Goal: Information Seeking & Learning: Check status

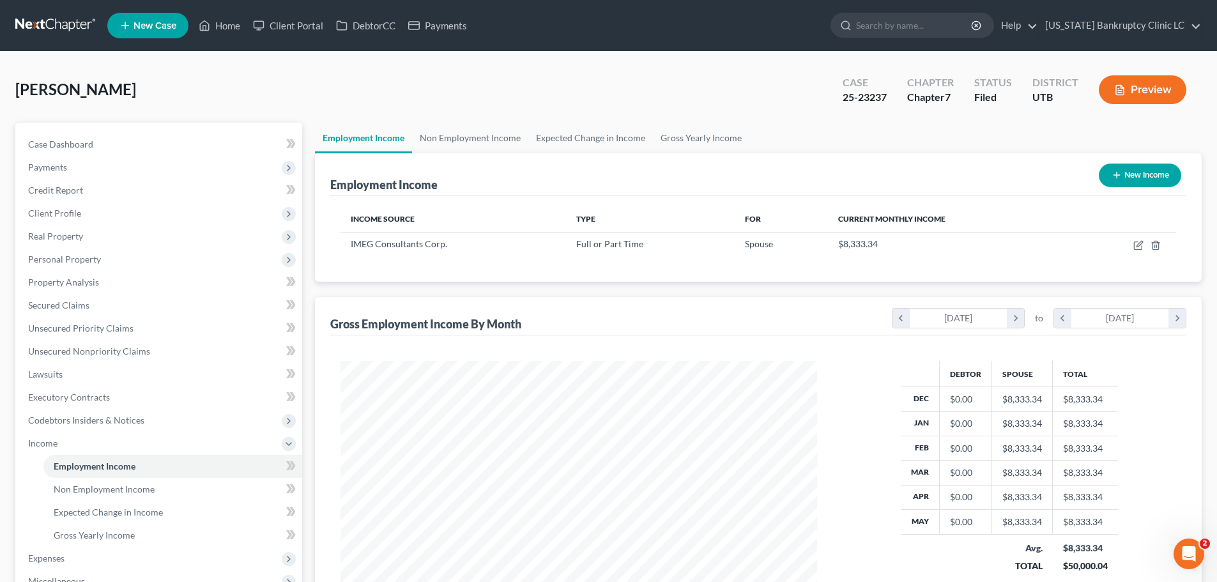
scroll to position [238, 502]
click at [208, 26] on icon at bounding box center [204, 25] width 11 height 15
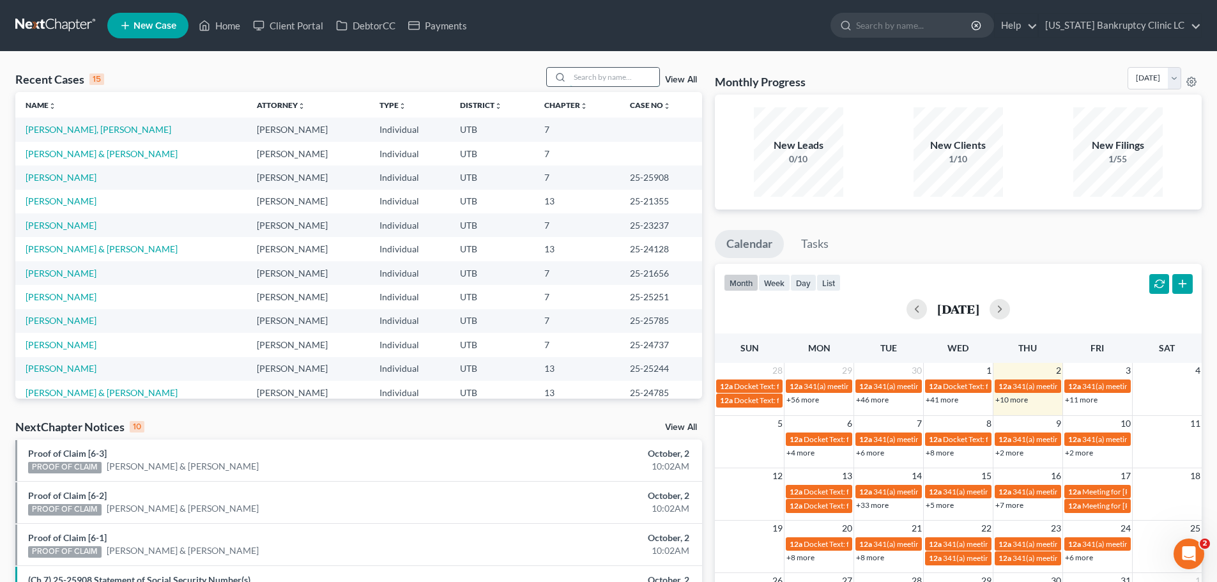
click at [583, 81] on input "search" at bounding box center [614, 77] width 89 height 19
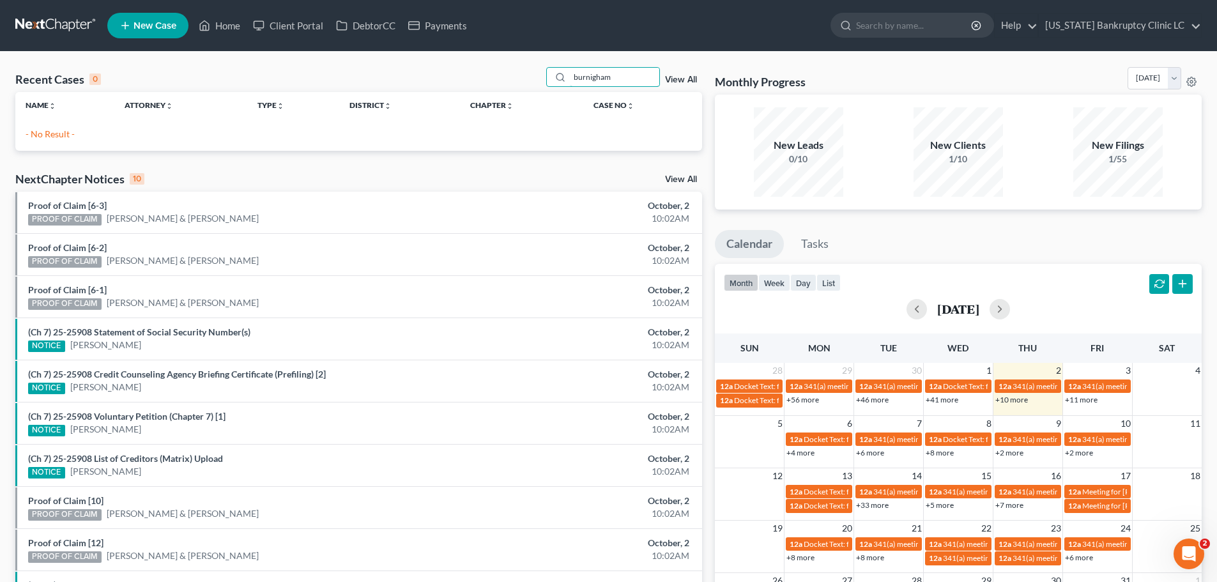
drag, startPoint x: 625, startPoint y: 76, endPoint x: 490, endPoint y: 76, distance: 134.1
click at [490, 76] on div "Recent Cases 0 burnigham View All" at bounding box center [358, 79] width 687 height 25
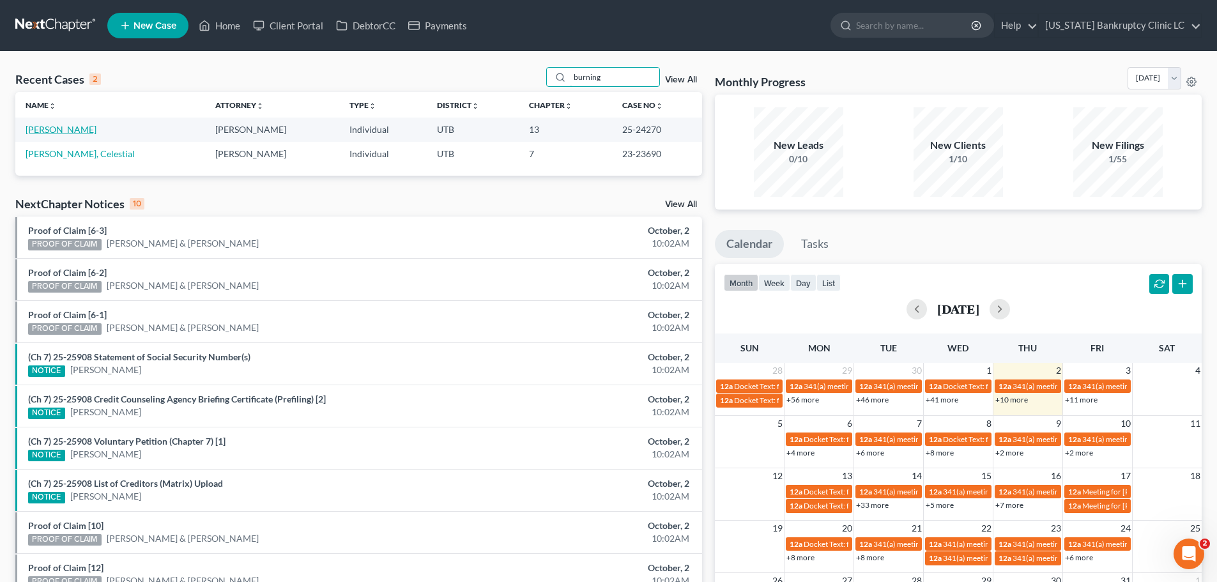
type input "burning"
click at [76, 134] on link "[PERSON_NAME]" at bounding box center [61, 129] width 71 height 11
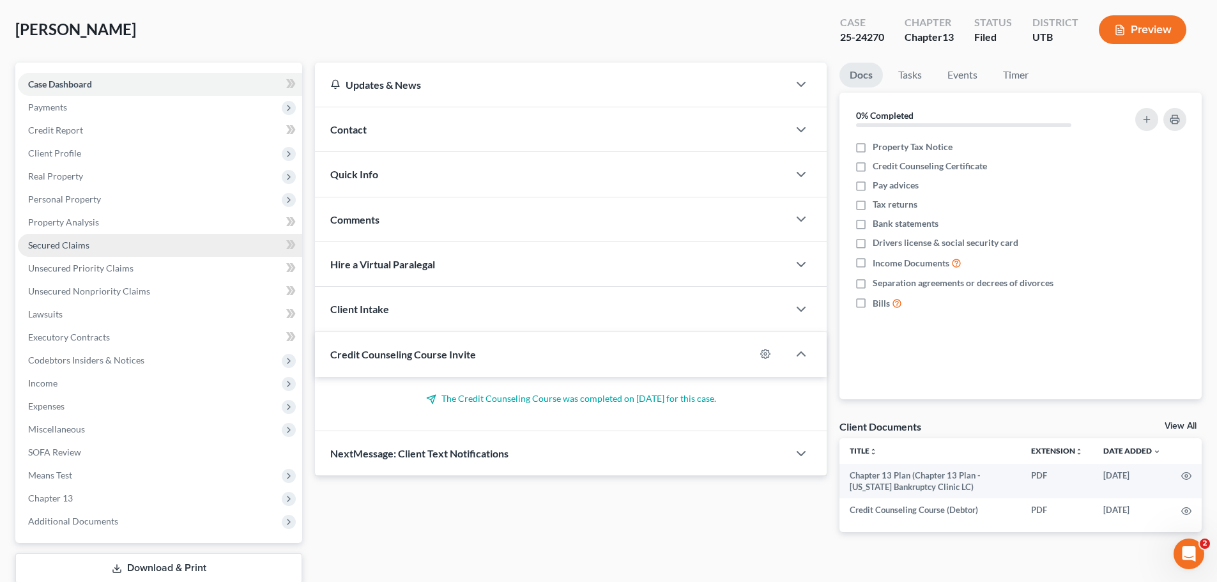
scroll to position [143, 0]
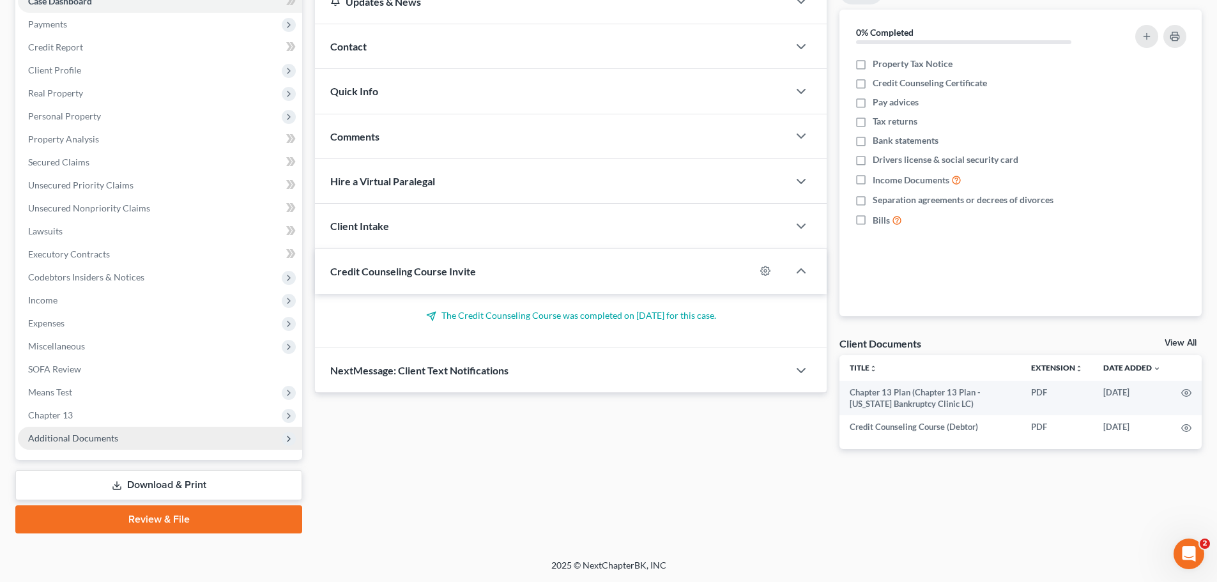
click at [107, 433] on span "Additional Documents" at bounding box center [73, 437] width 90 height 11
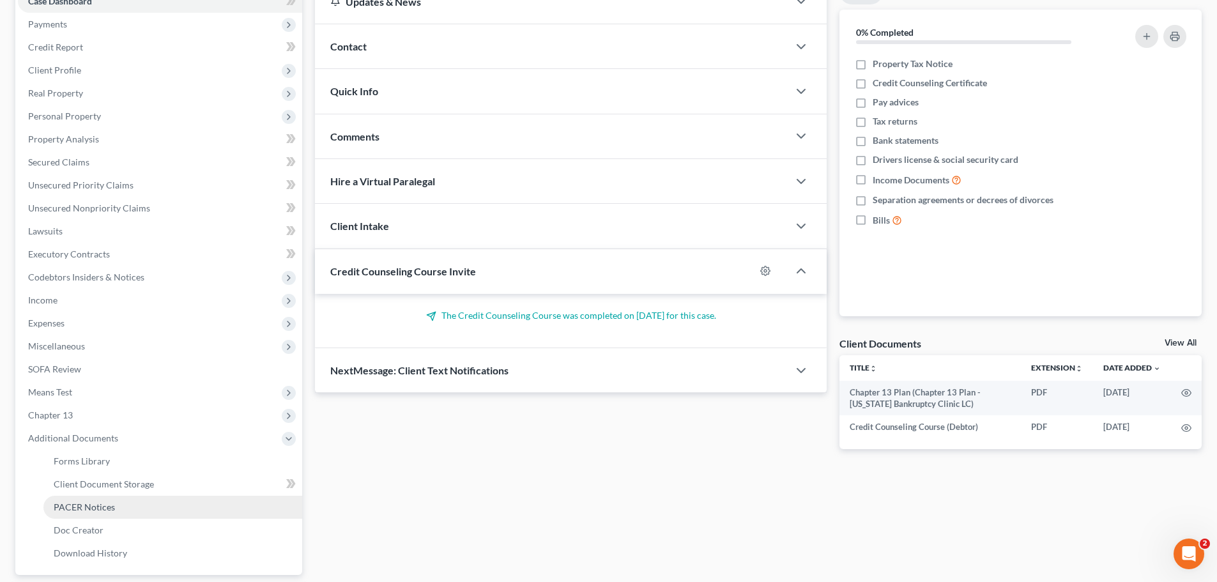
click at [72, 503] on span "PACER Notices" at bounding box center [84, 506] width 61 height 11
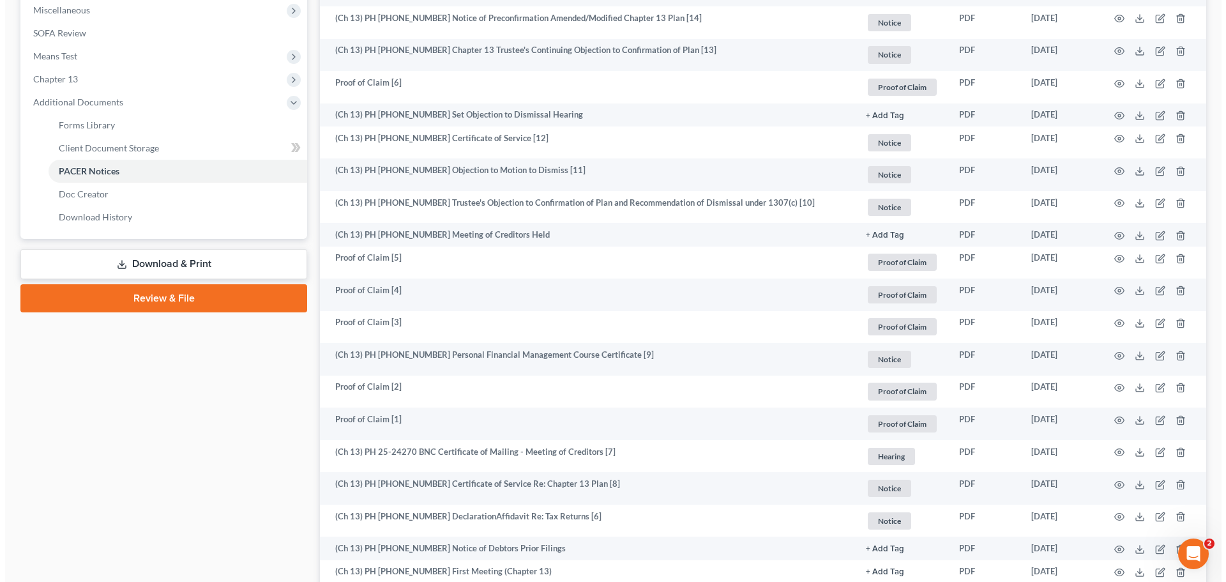
scroll to position [511, 0]
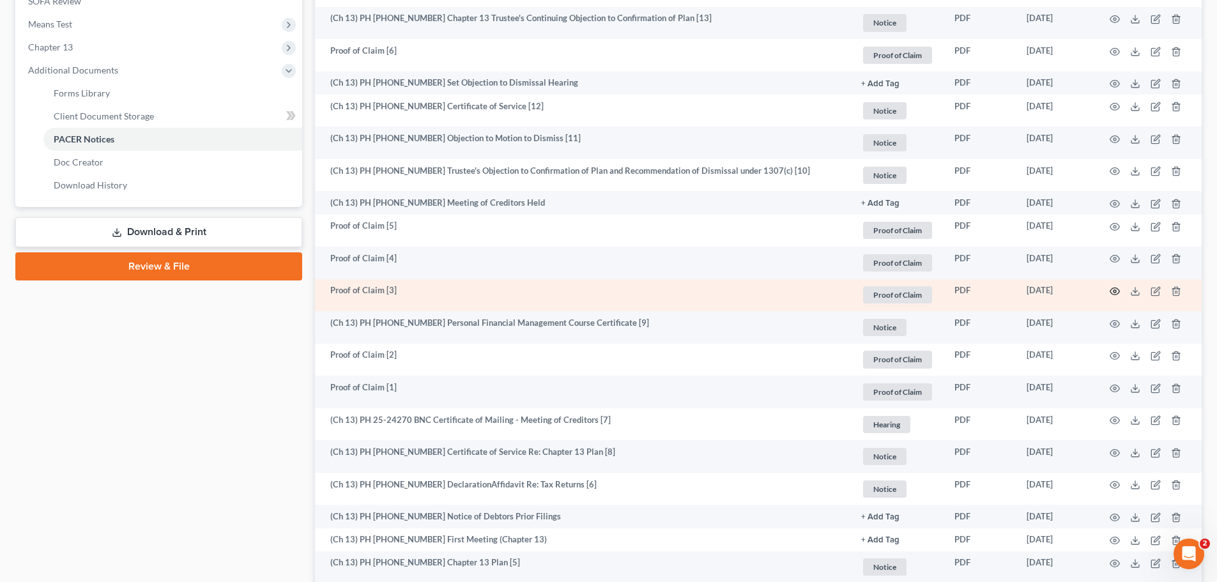
click at [1112, 292] on icon "button" at bounding box center [1114, 291] width 10 height 10
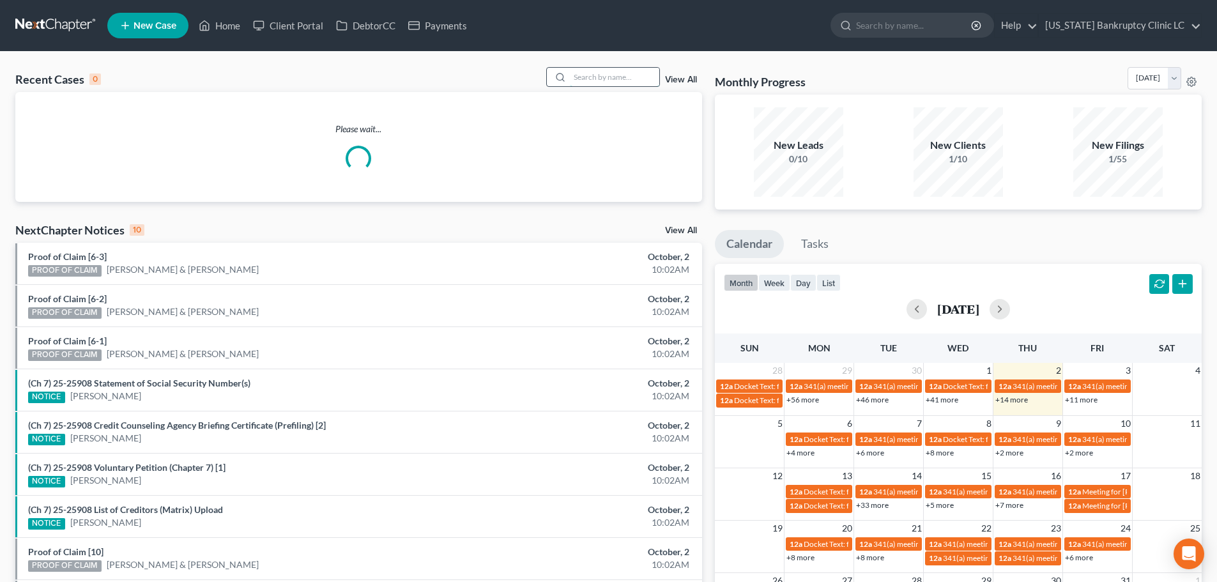
click at [614, 78] on input "search" at bounding box center [614, 77] width 89 height 19
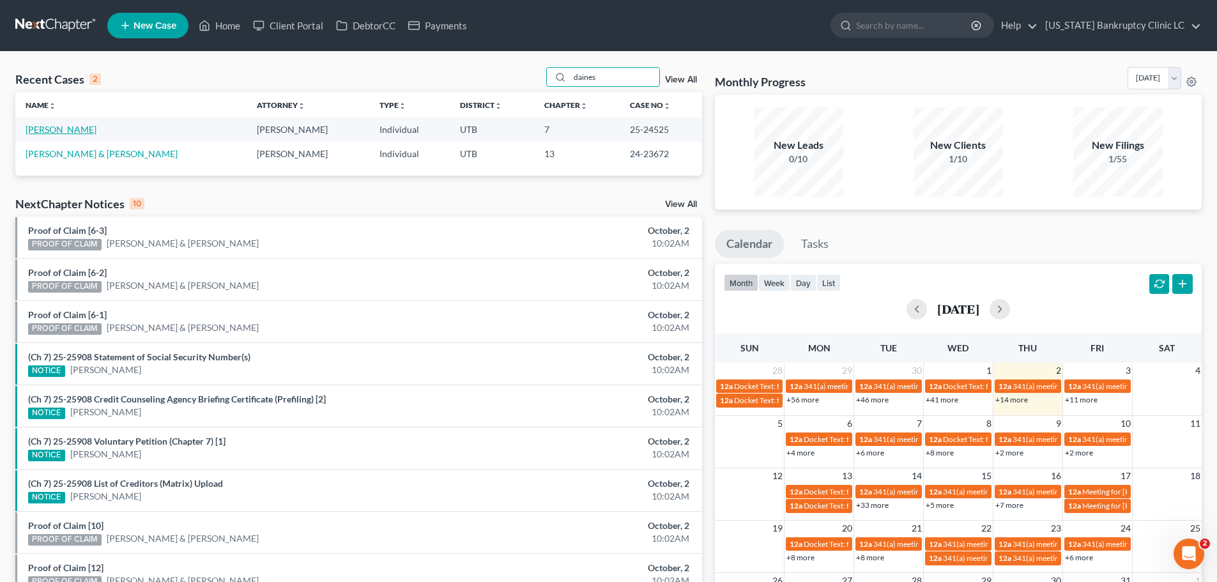
type input "daines"
click at [51, 132] on link "Daines, Kayla" at bounding box center [61, 129] width 71 height 11
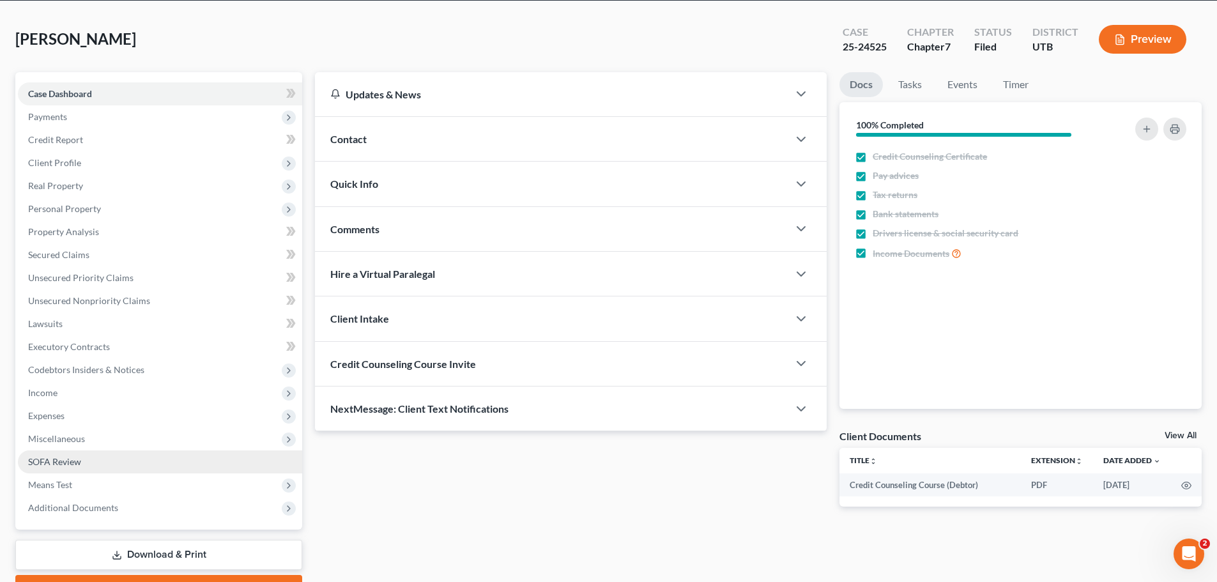
scroll to position [120, 0]
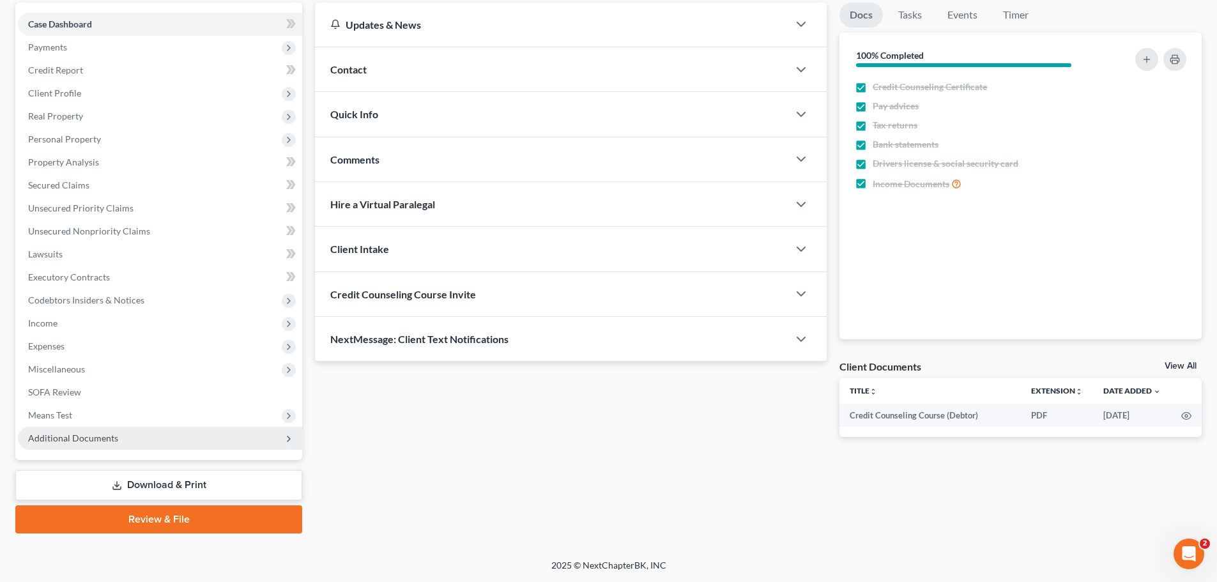
click at [116, 434] on span "Additional Documents" at bounding box center [160, 438] width 284 height 23
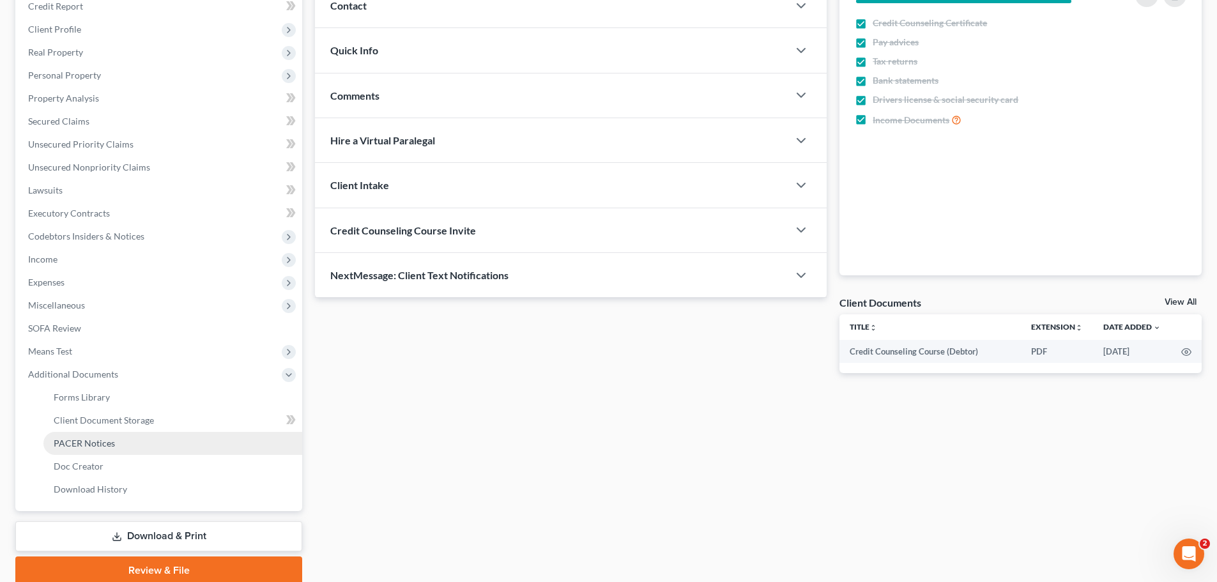
click at [92, 445] on span "PACER Notices" at bounding box center [84, 442] width 61 height 11
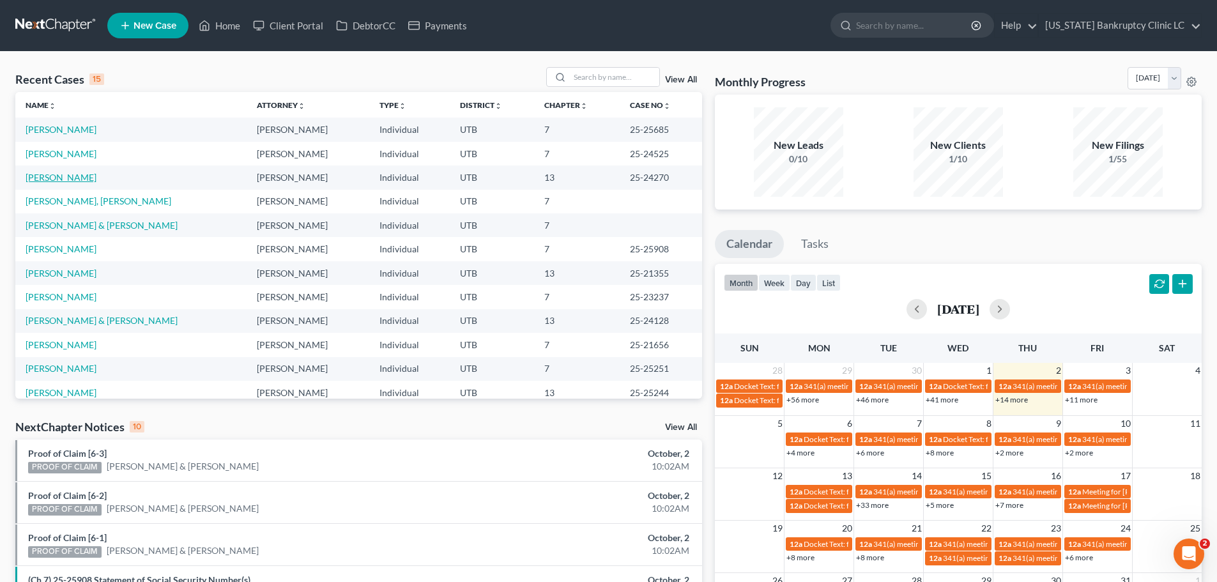
click at [50, 178] on link "[PERSON_NAME]" at bounding box center [61, 177] width 71 height 11
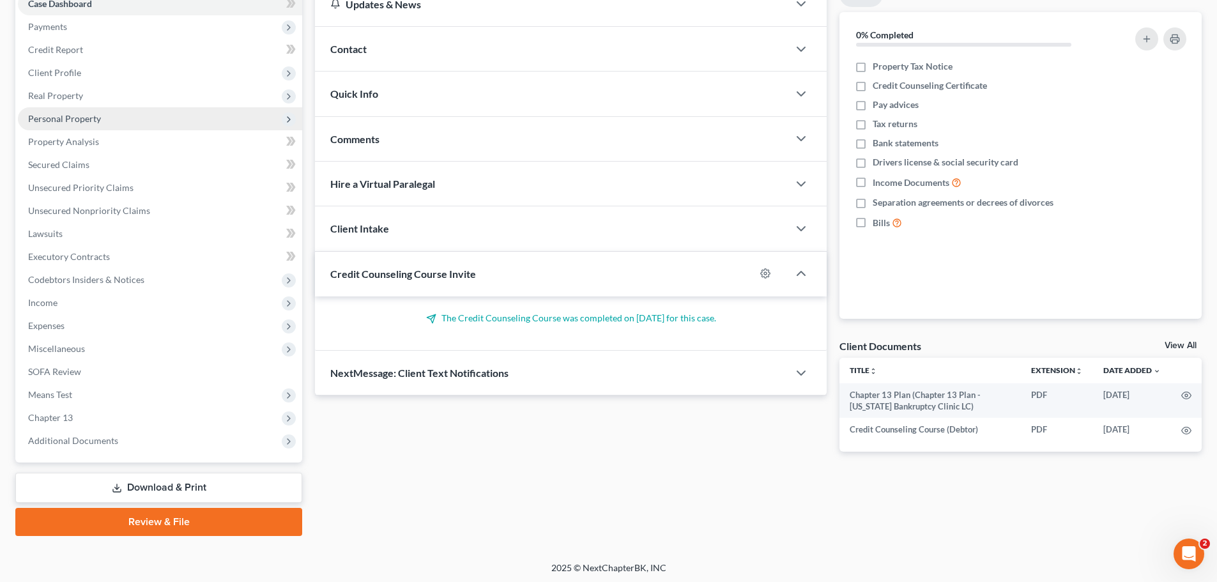
scroll to position [143, 0]
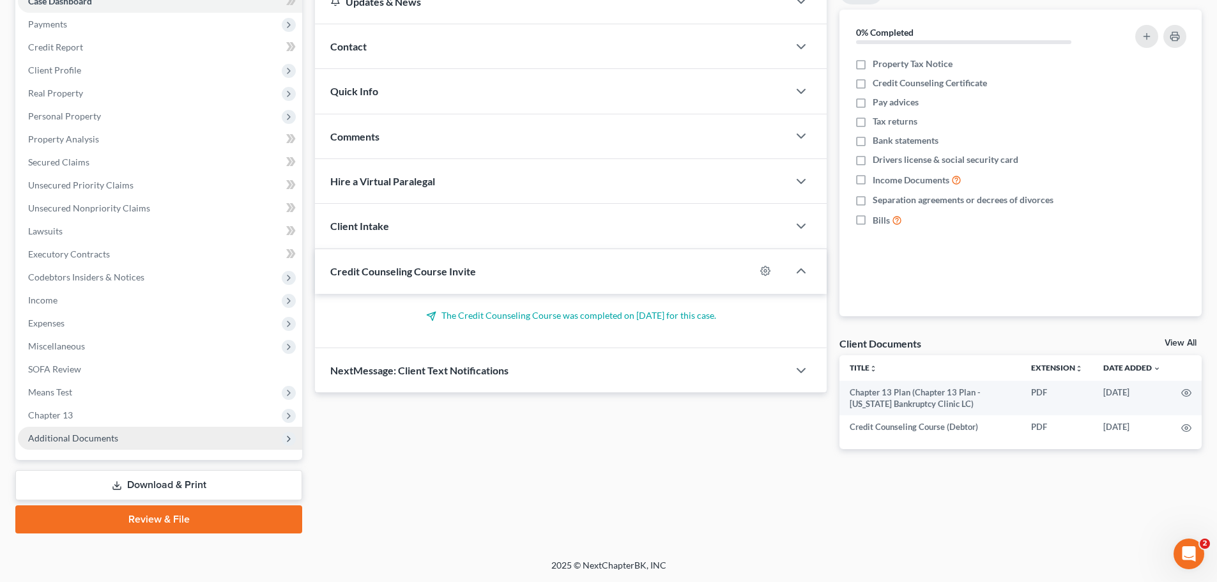
click at [96, 435] on span "Additional Documents" at bounding box center [73, 437] width 90 height 11
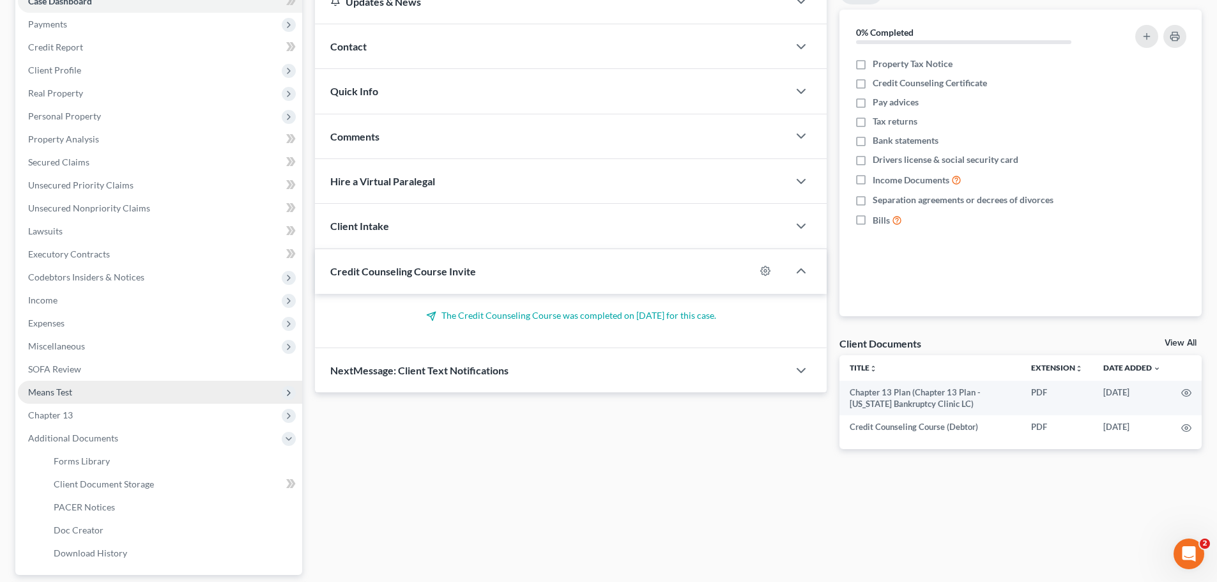
scroll to position [207, 0]
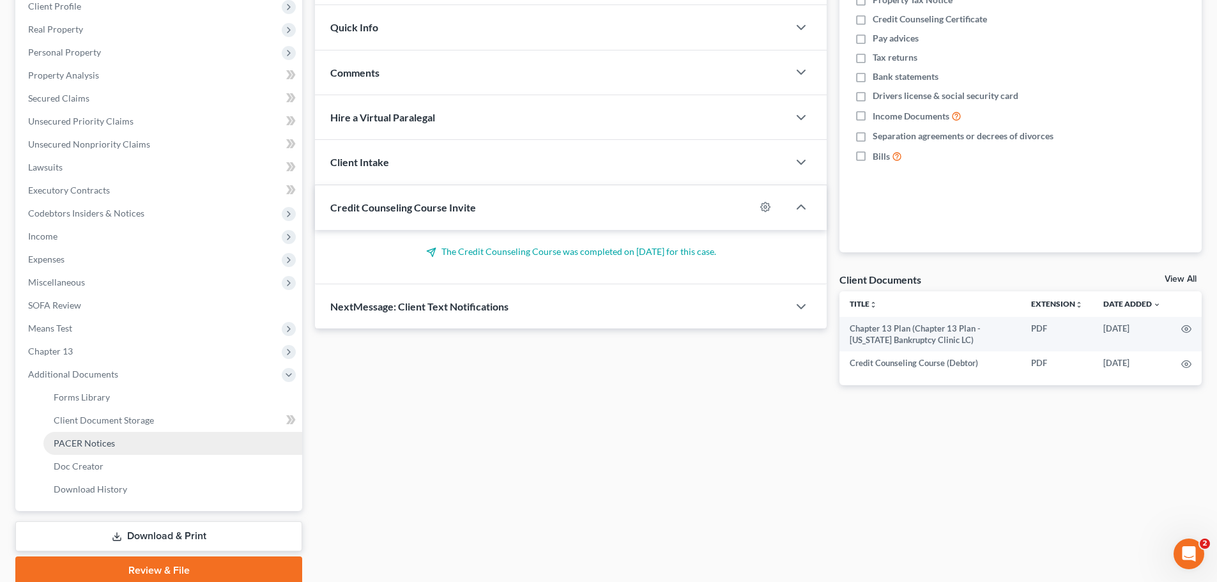
click at [100, 447] on span "PACER Notices" at bounding box center [84, 442] width 61 height 11
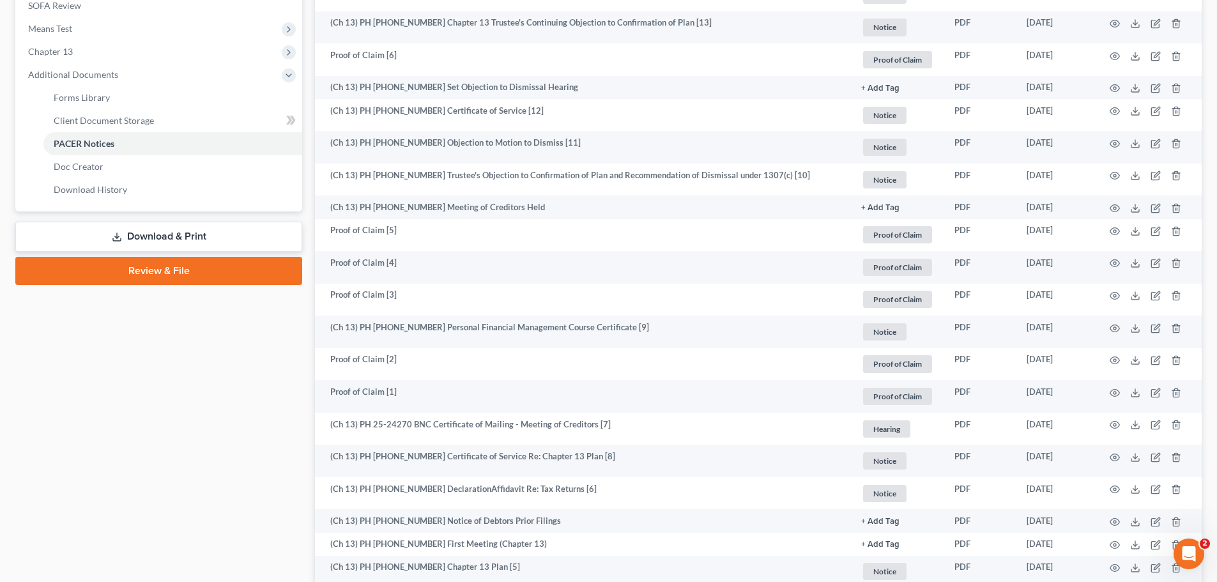
scroll to position [511, 0]
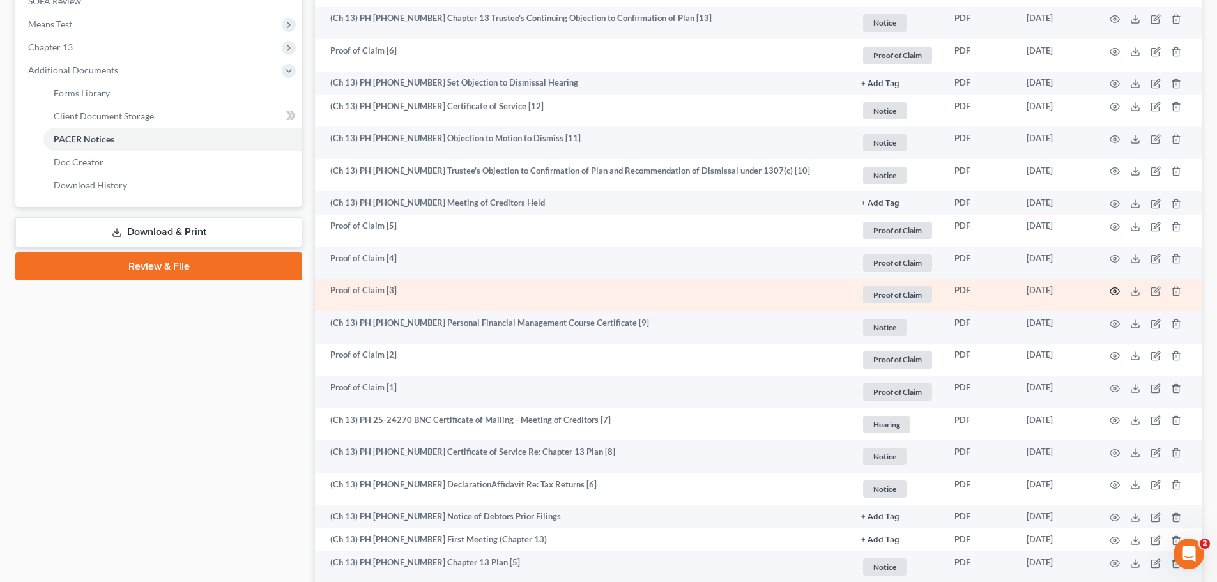
click at [1115, 291] on circle "button" at bounding box center [1114, 291] width 3 height 3
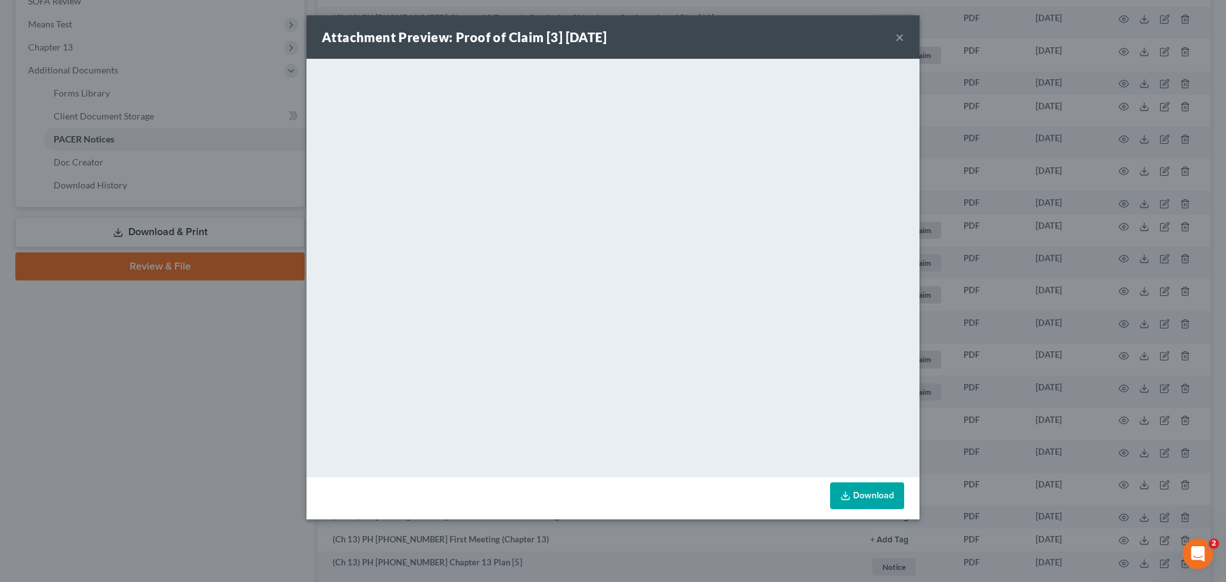
click at [165, 453] on div "Attachment Preview: Proof of Claim [3] 08/13/2025 × <object ng-attr-data='https…" at bounding box center [613, 291] width 1226 height 582
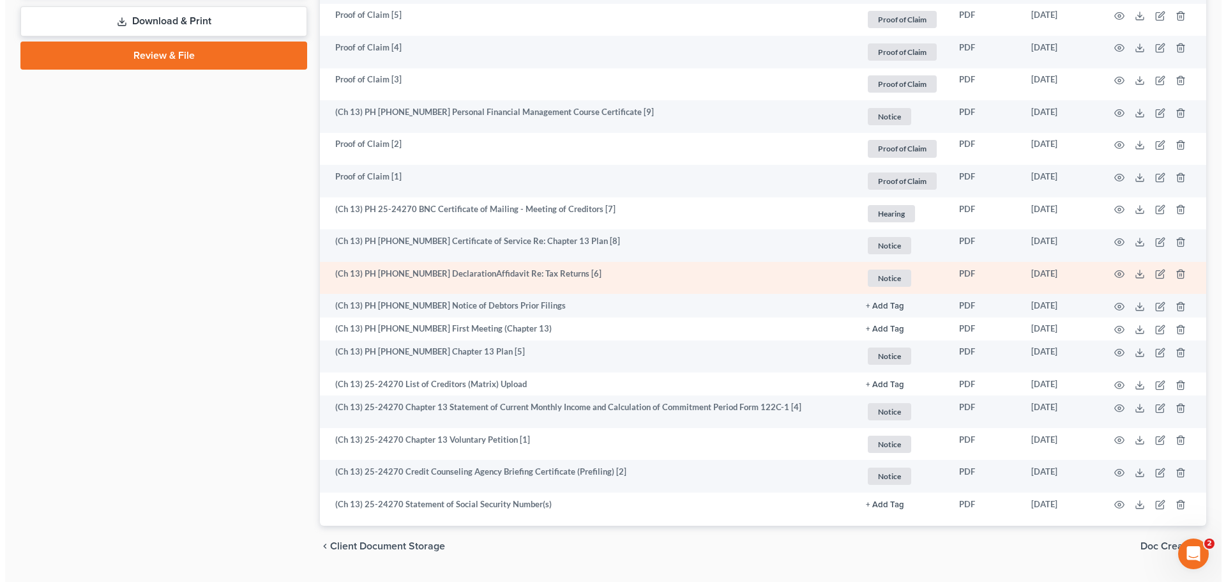
scroll to position [691, 0]
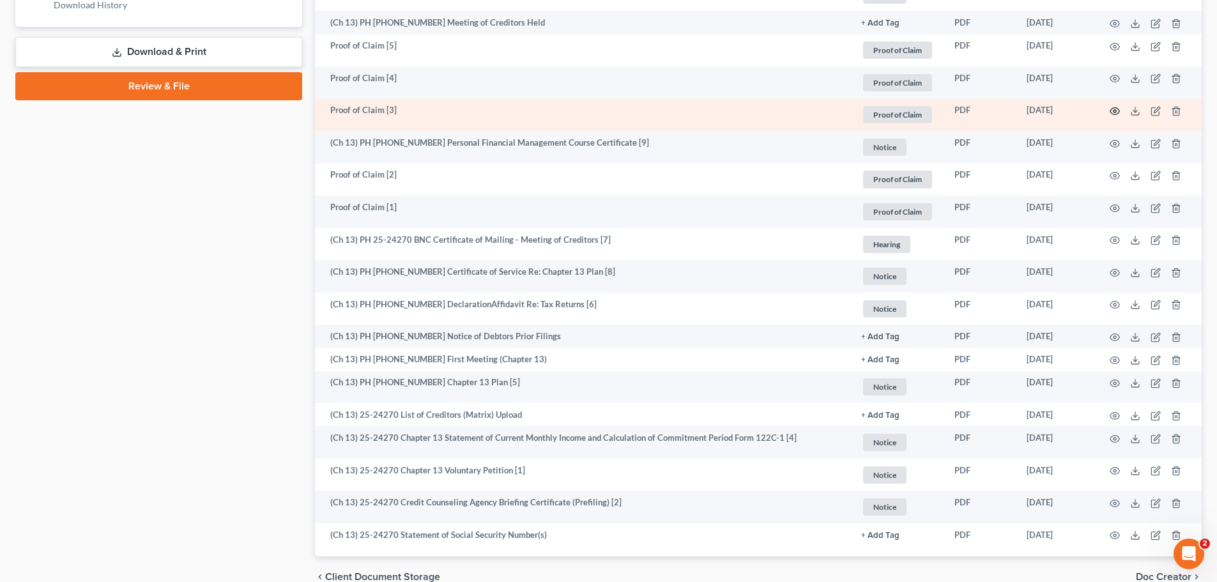
click at [1116, 111] on circle "button" at bounding box center [1114, 111] width 3 height 3
